Goal: Information Seeking & Learning: Check status

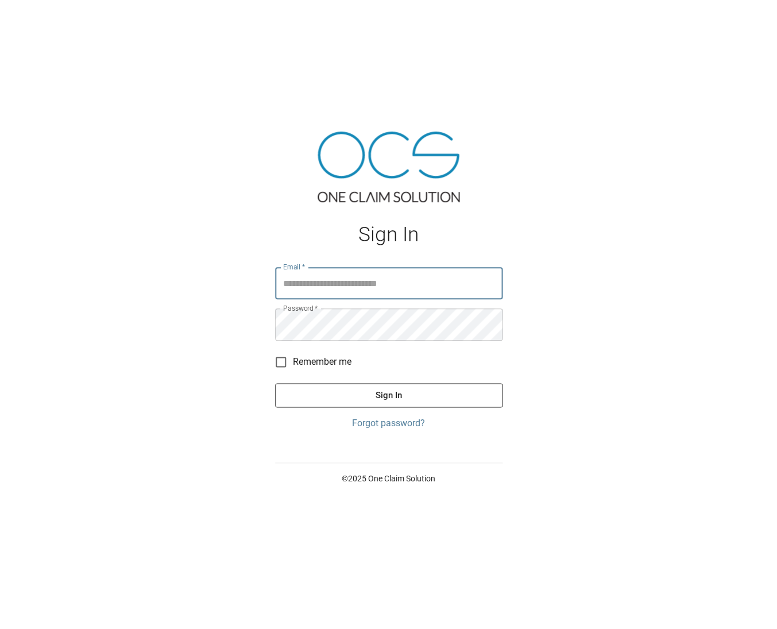
type input "**********"
click at [388, 394] on button "Sign In" at bounding box center [388, 395] width 227 height 24
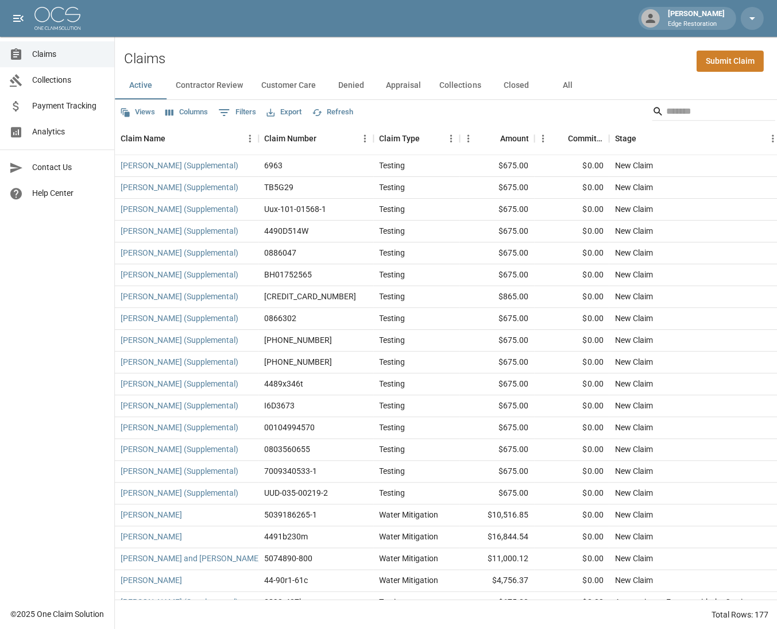
click at [62, 133] on span "Analytics" at bounding box center [68, 132] width 73 height 12
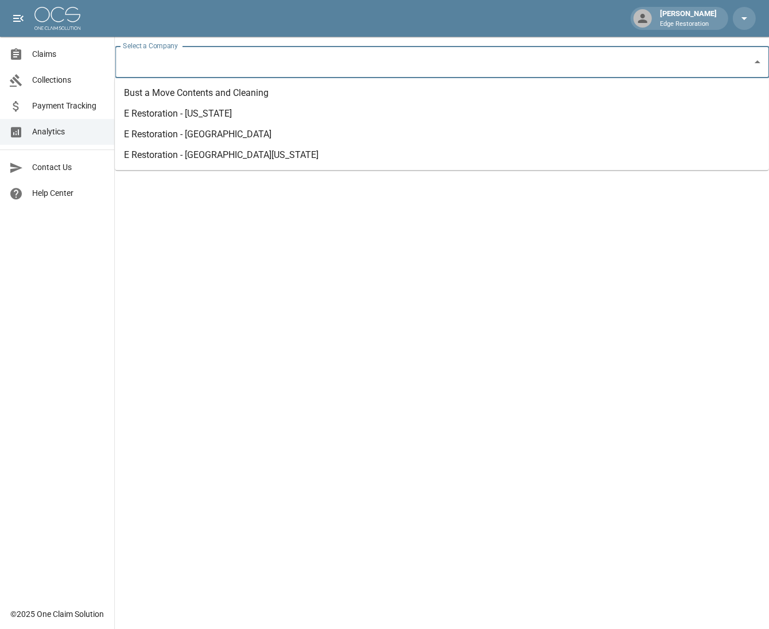
click at [265, 62] on input "Select a Company" at bounding box center [433, 62] width 627 height 22
click at [199, 153] on li "E Restoration - [GEOGRAPHIC_DATA][US_STATE]" at bounding box center [442, 155] width 654 height 21
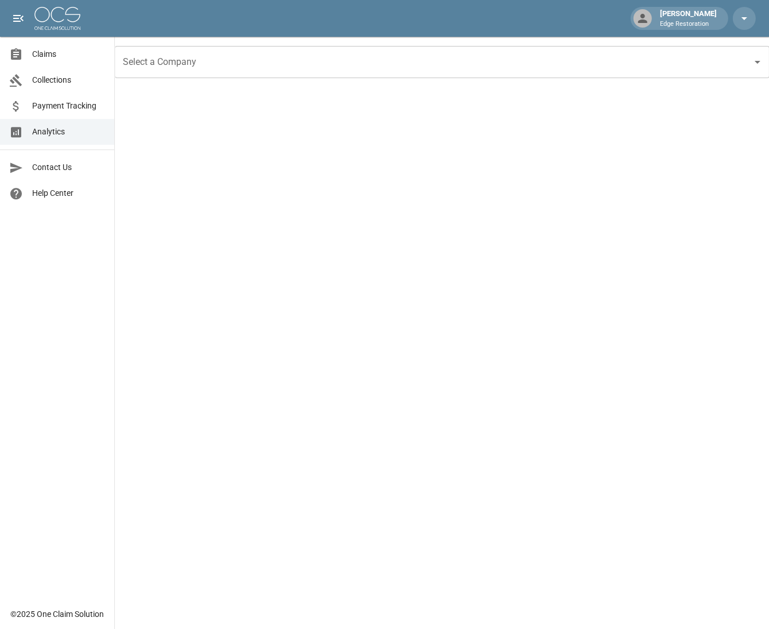
click at [223, 57] on input "Select a Company" at bounding box center [433, 62] width 627 height 22
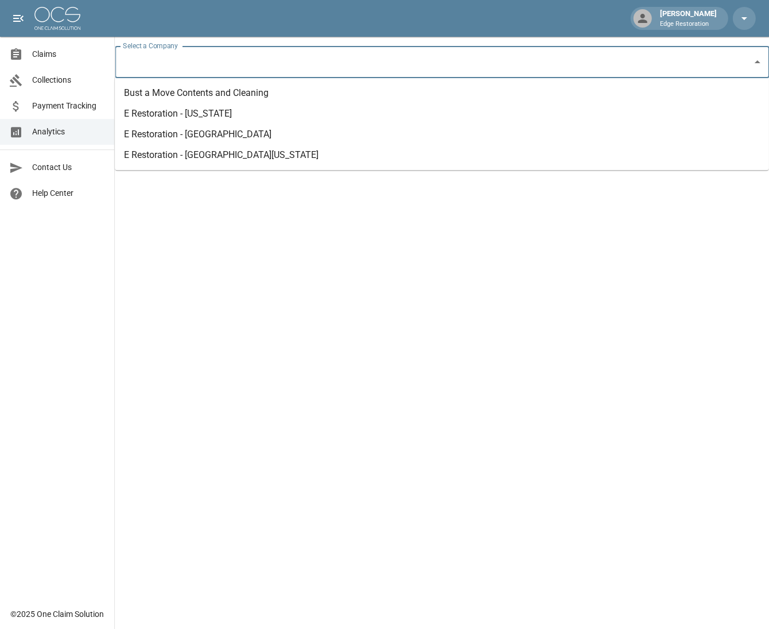
click at [180, 155] on li "E Restoration - [GEOGRAPHIC_DATA][US_STATE]" at bounding box center [442, 155] width 654 height 21
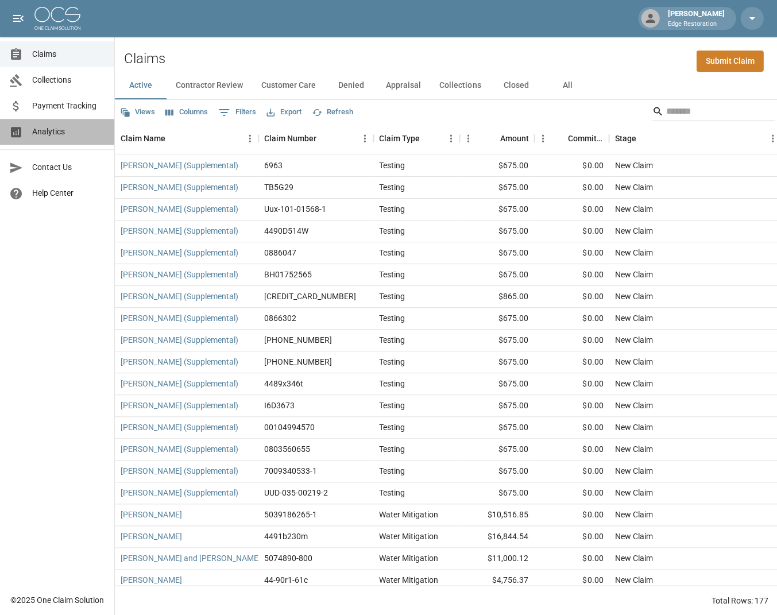
click at [67, 133] on span "Analytics" at bounding box center [68, 132] width 73 height 12
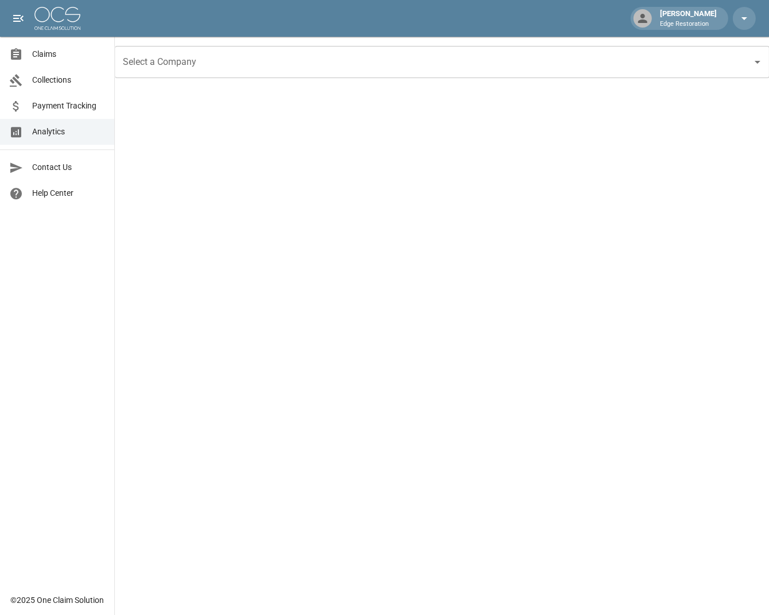
click at [199, 63] on input "Select a Company" at bounding box center [433, 62] width 627 height 22
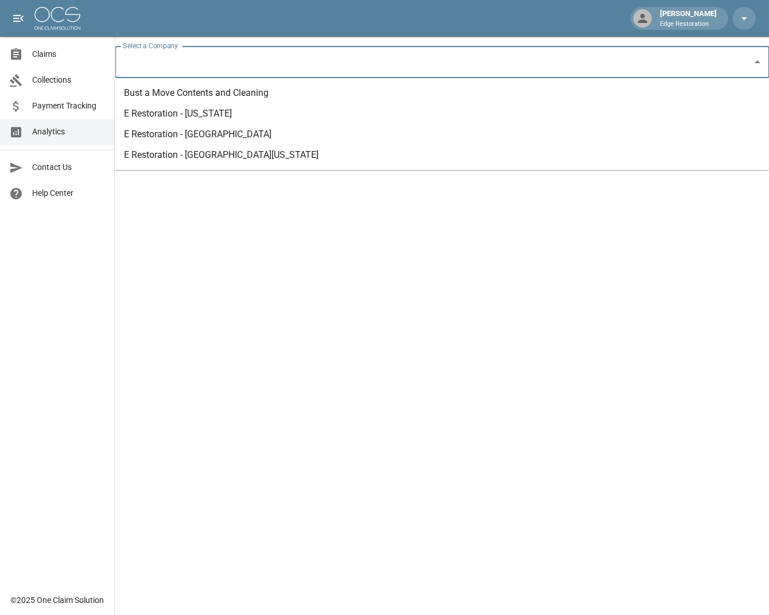
click at [227, 156] on li "E Restoration - [GEOGRAPHIC_DATA][US_STATE]" at bounding box center [442, 155] width 654 height 21
click at [204, 68] on input "Select a Company" at bounding box center [433, 62] width 627 height 22
click at [229, 153] on li "E Restoration - [GEOGRAPHIC_DATA][US_STATE]" at bounding box center [442, 155] width 654 height 21
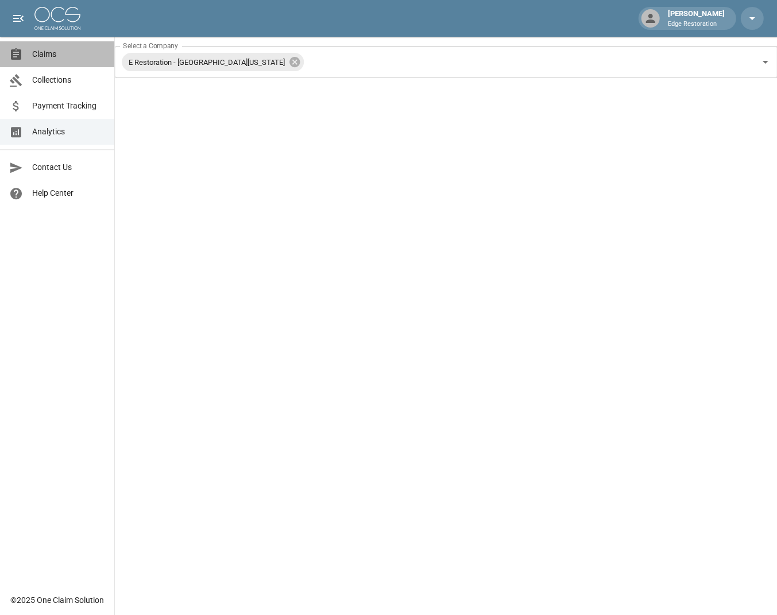
click at [30, 45] on link "Claims" at bounding box center [57, 54] width 114 height 26
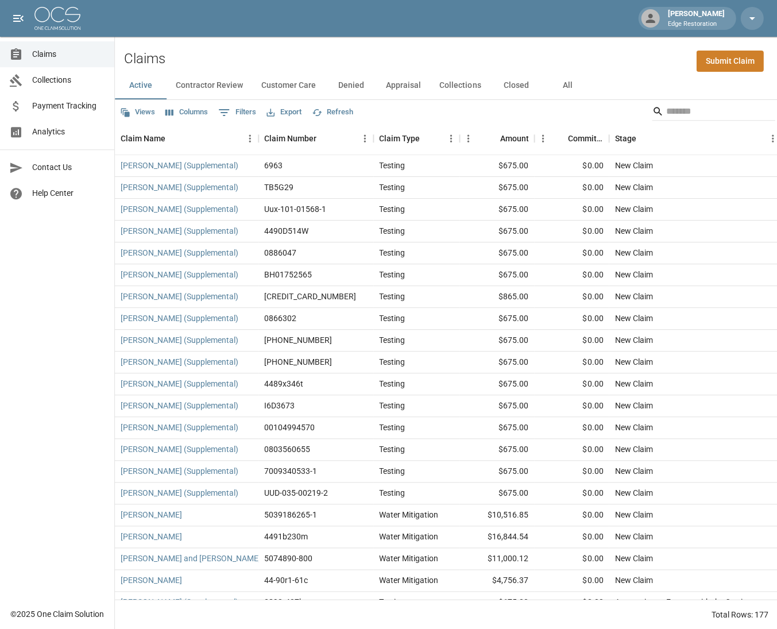
click at [72, 134] on span "Analytics" at bounding box center [68, 132] width 73 height 12
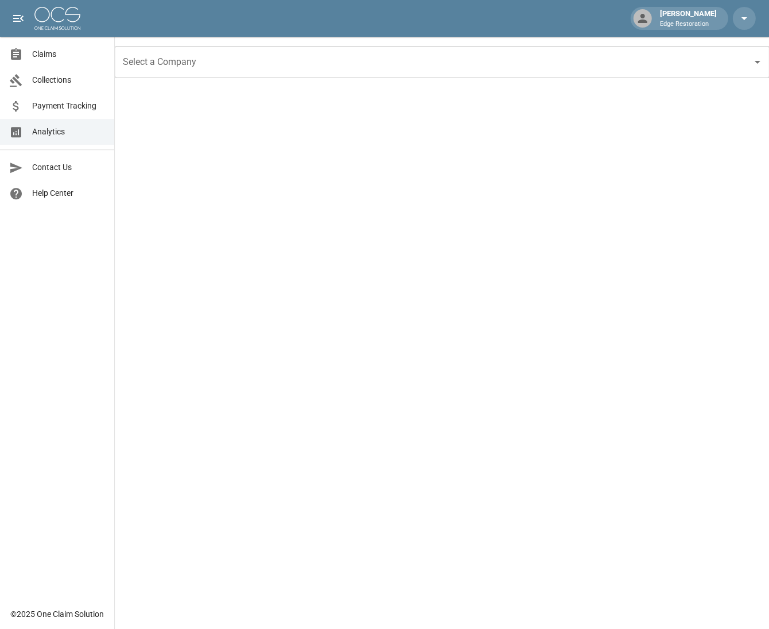
click at [191, 77] on div "Select a Company" at bounding box center [442, 62] width 654 height 32
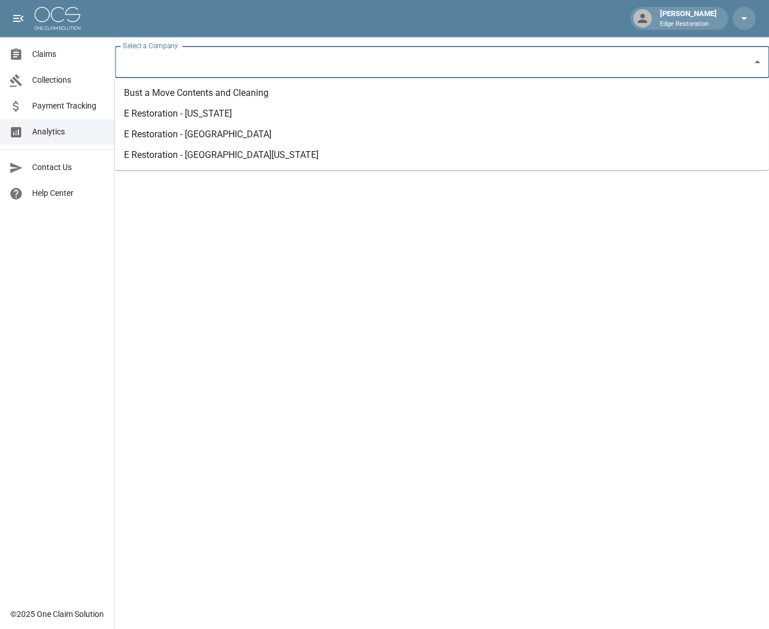
click at [228, 97] on li "Bust a Move Contents and Cleaning" at bounding box center [442, 93] width 654 height 21
